Goal: Task Accomplishment & Management: Manage account settings

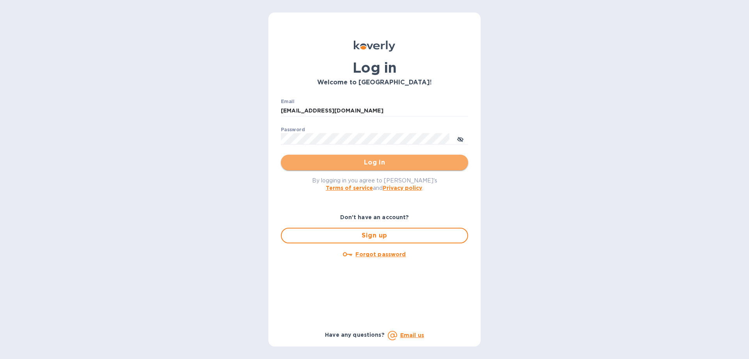
click at [380, 166] on span "Log in" at bounding box center [374, 162] width 175 height 9
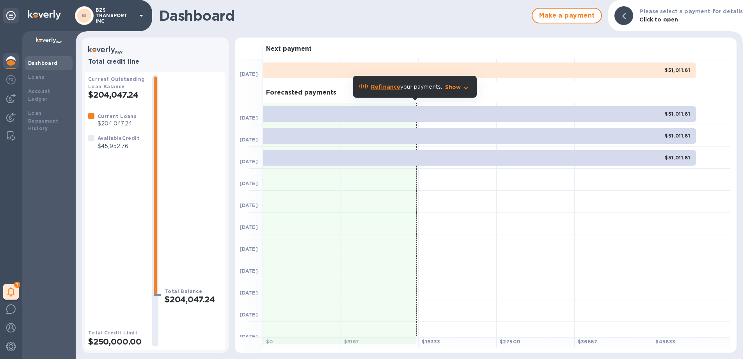
click at [110, 94] on h2 "$204,047.24" at bounding box center [117, 95] width 58 height 10
click at [46, 79] on div "Loans" at bounding box center [48, 77] width 41 height 8
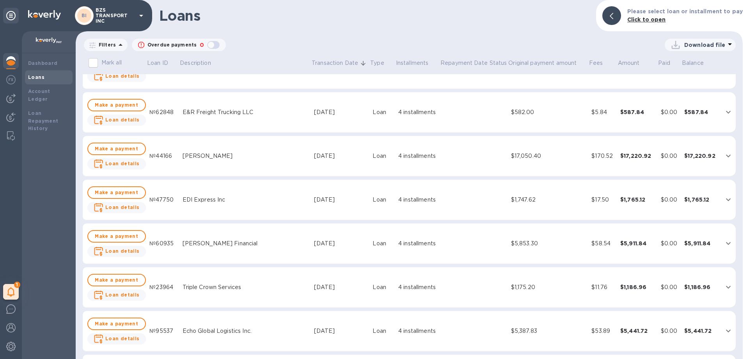
scroll to position [68, 0]
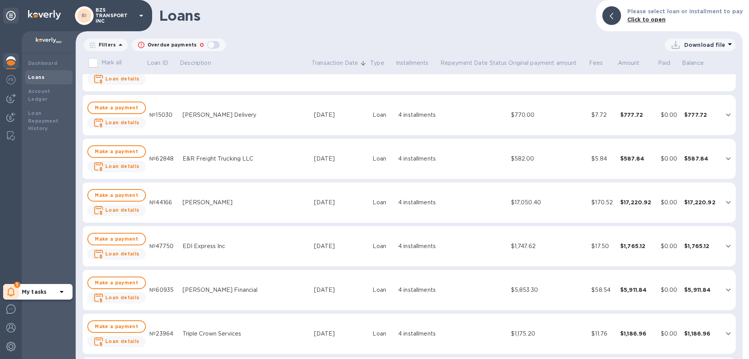
click at [23, 294] on b "My tasks" at bounding box center [34, 291] width 25 height 6
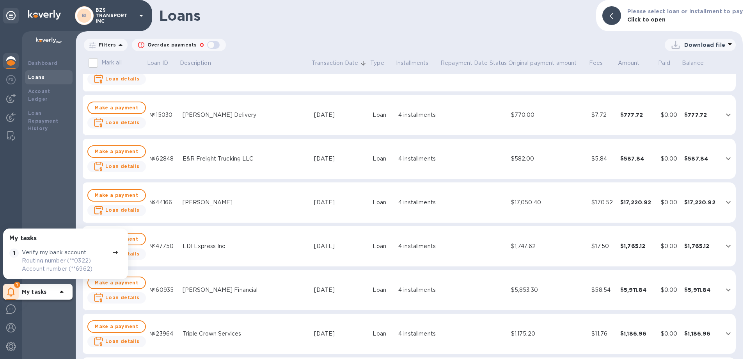
click at [6, 176] on div "My tasks 1 Verify my bank account. Routing number (**0322) Account number (**69…" at bounding box center [11, 194] width 22 height 327
click at [43, 95] on div "Account Ledger" at bounding box center [48, 95] width 41 height 16
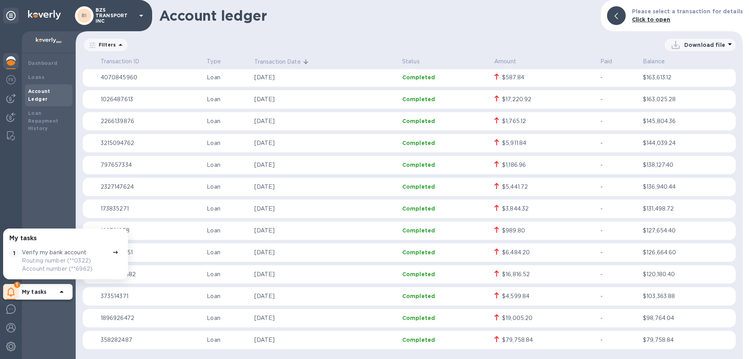
scroll to position [67, 0]
click at [54, 64] on b "Dashboard" at bounding box center [43, 63] width 30 height 6
